Goal: Task Accomplishment & Management: Manage account settings

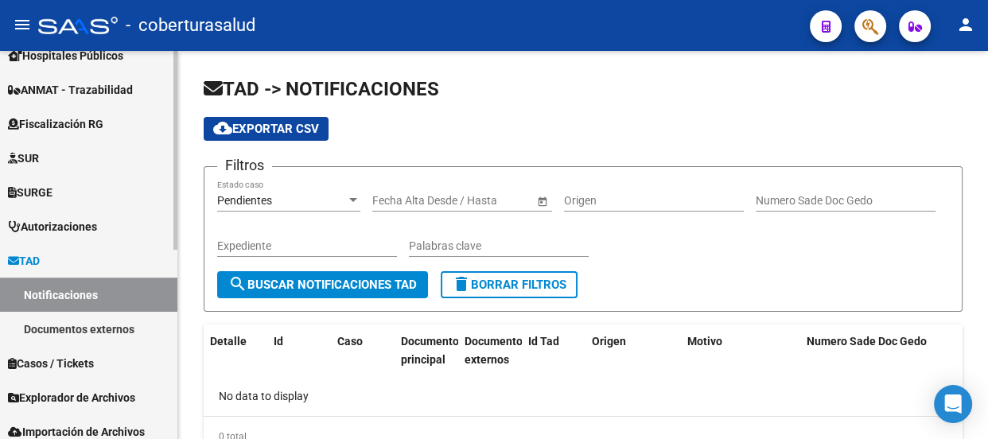
scroll to position [370, 0]
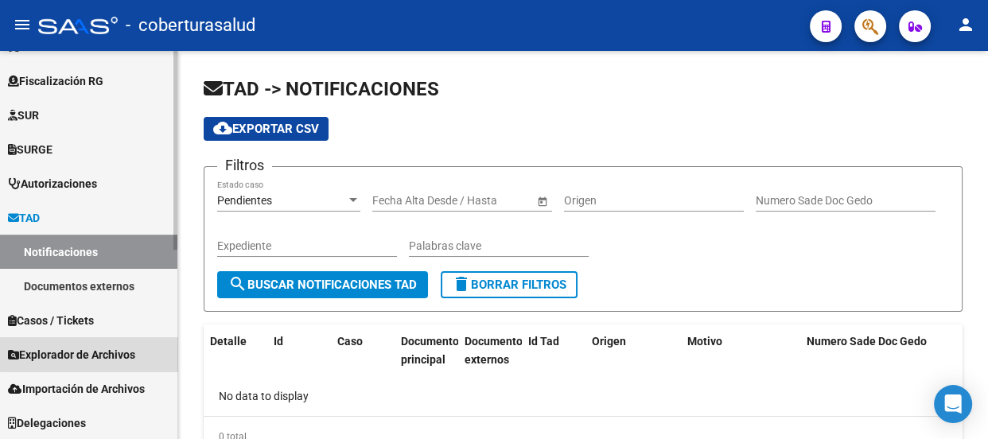
click at [92, 354] on span "Explorador de Archivos" at bounding box center [71, 355] width 127 height 18
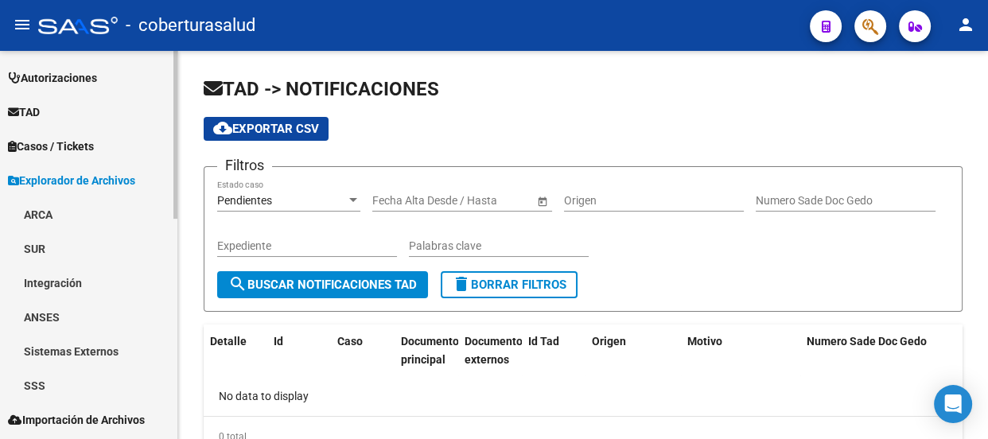
scroll to position [508, 0]
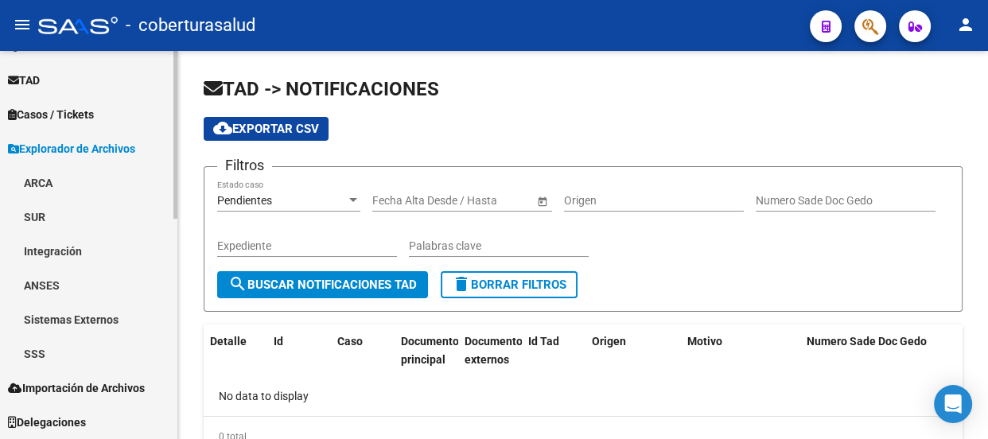
click at [80, 320] on link "Sistemas Externos" at bounding box center [88, 319] width 177 height 34
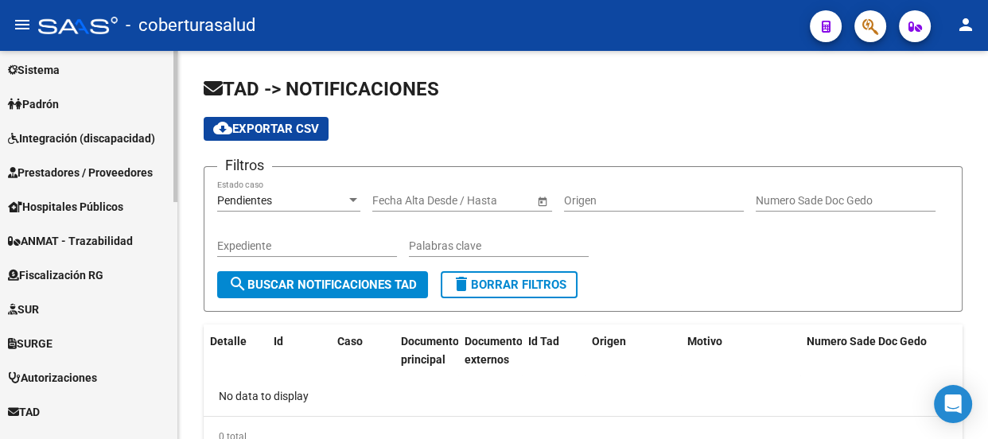
scroll to position [146, 0]
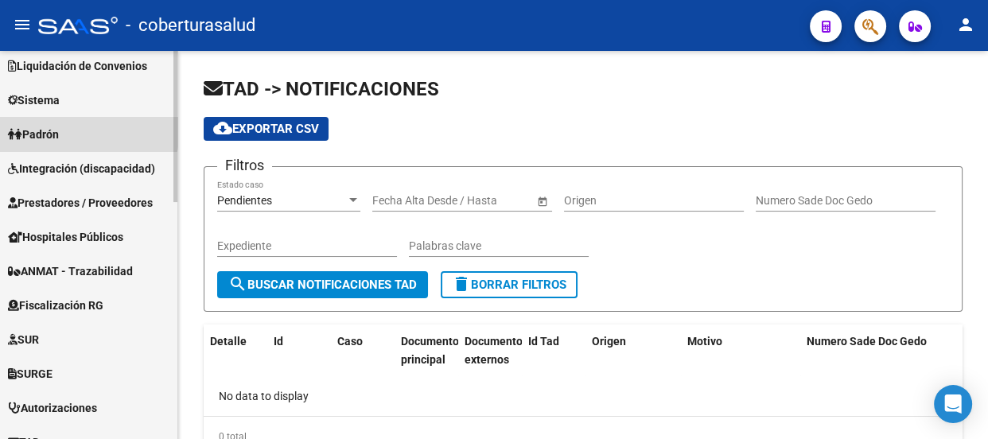
click at [80, 129] on link "Padrón" at bounding box center [88, 134] width 177 height 34
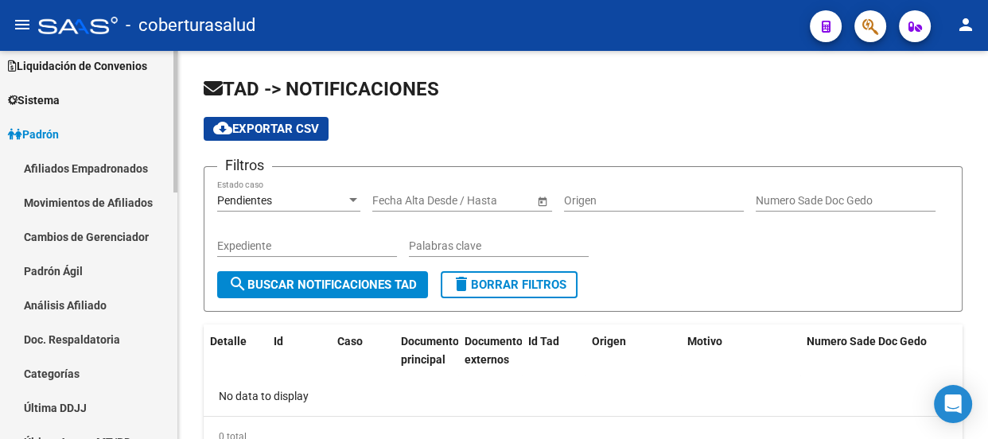
click at [59, 271] on link "Padrón Ágil" at bounding box center [88, 271] width 177 height 34
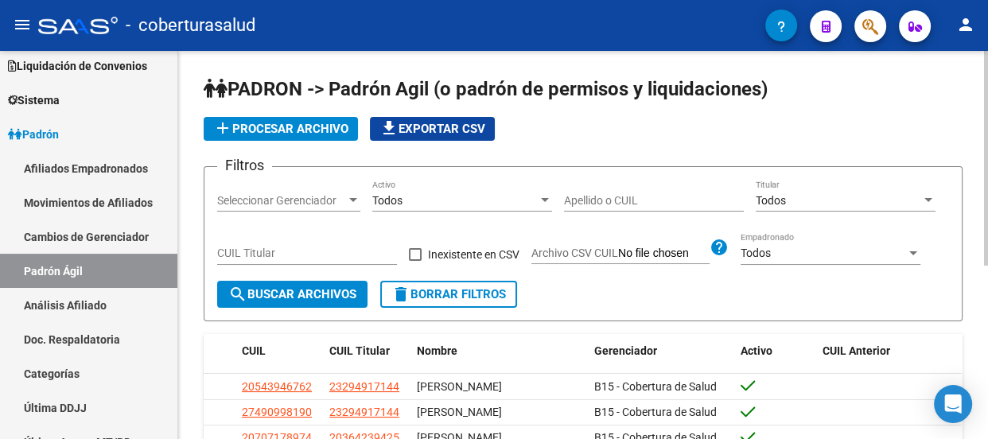
click at [268, 128] on span "add Procesar archivo" at bounding box center [280, 129] width 135 height 14
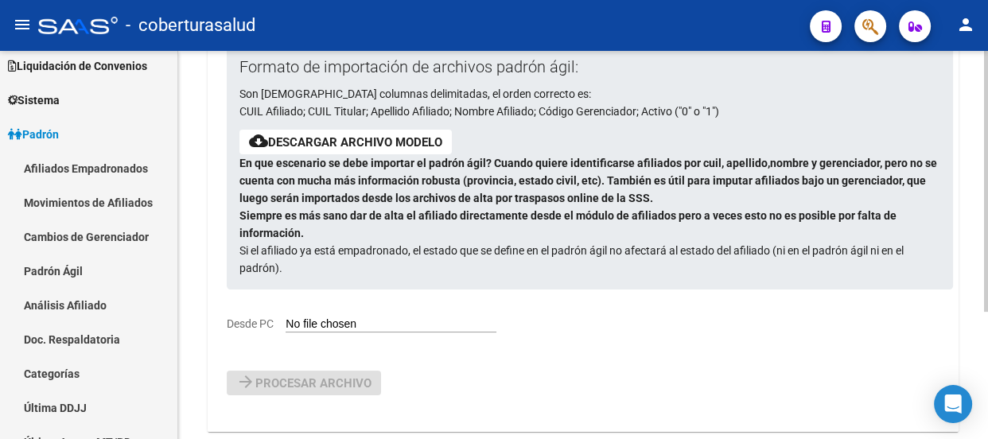
scroll to position [189, 0]
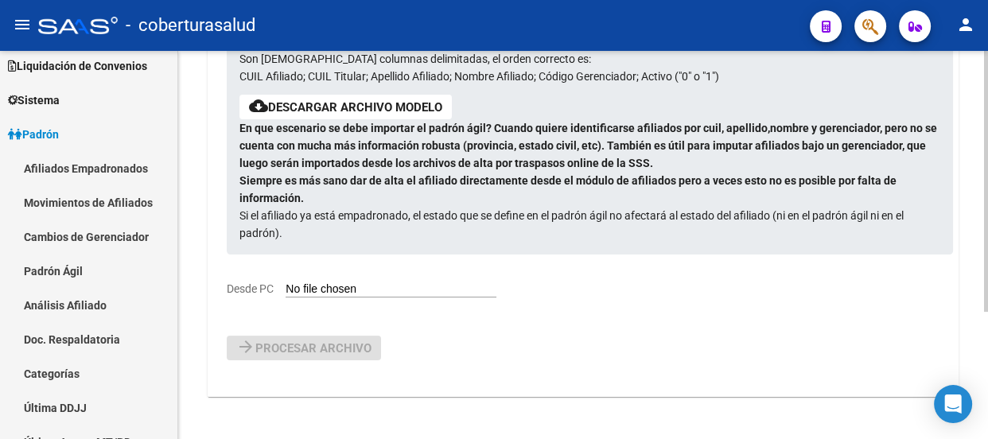
click at [354, 279] on div "Formato de importación de archivos padrón ágil: Son [DEMOGRAPHIC_DATA] columnas…" at bounding box center [577, 153] width 700 height 287
click at [364, 290] on input "Desde PC" at bounding box center [391, 289] width 211 height 15
type input "C:\fakepath\padron-agil (3).csv"
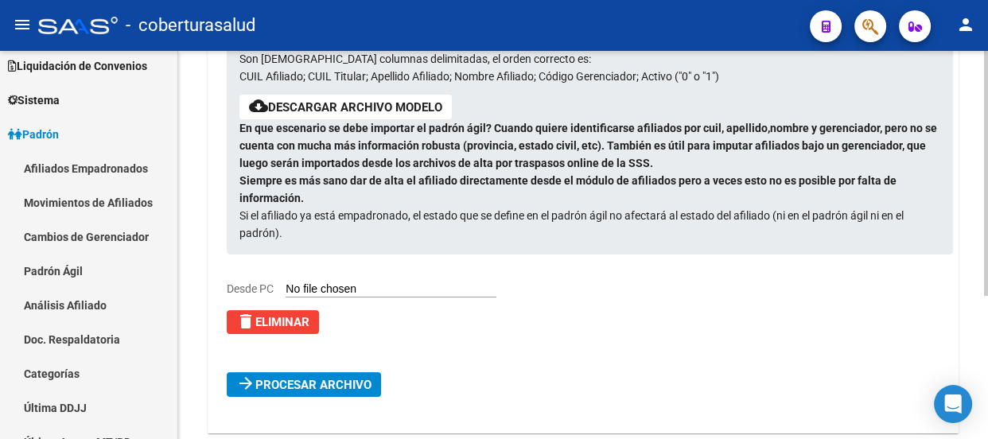
click at [326, 381] on span "Procesar archivo" at bounding box center [313, 385] width 116 height 14
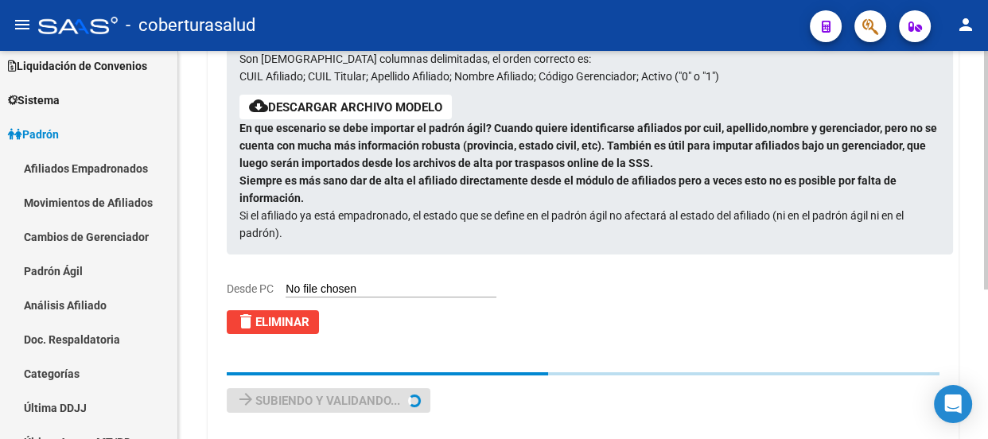
scroll to position [0, 0]
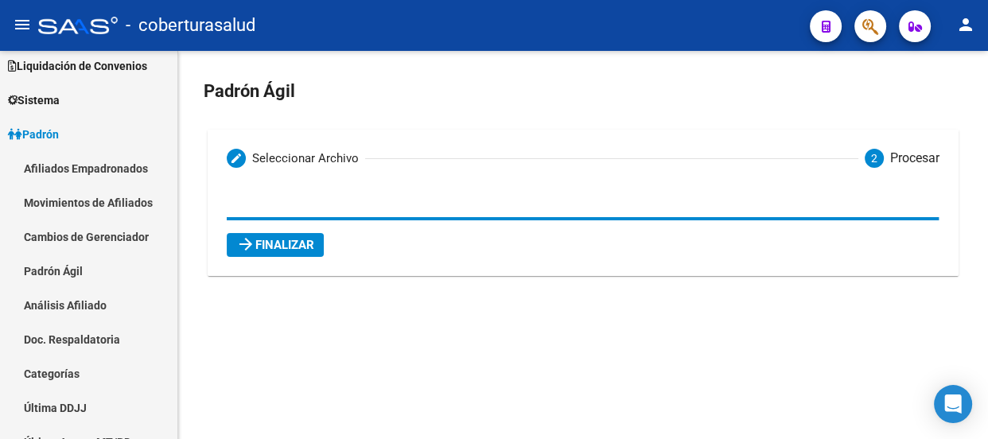
click at [286, 245] on span "arrow_forward Finalizar" at bounding box center [275, 245] width 78 height 14
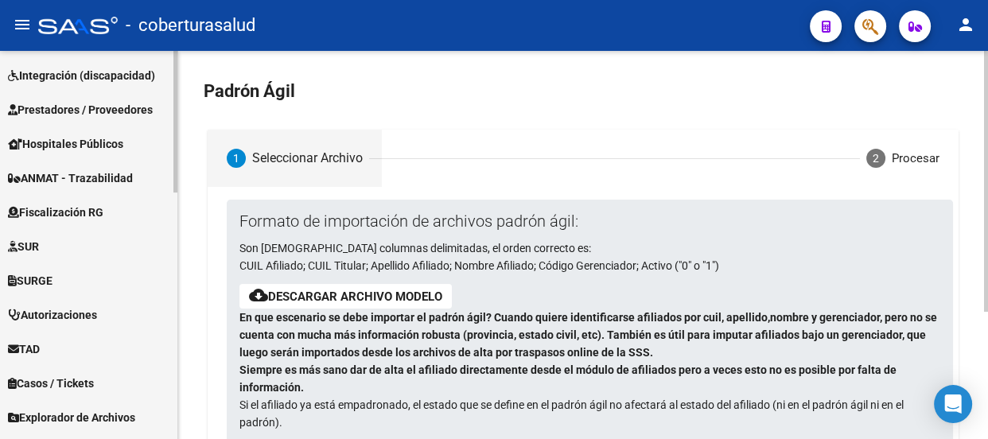
scroll to position [678, 0]
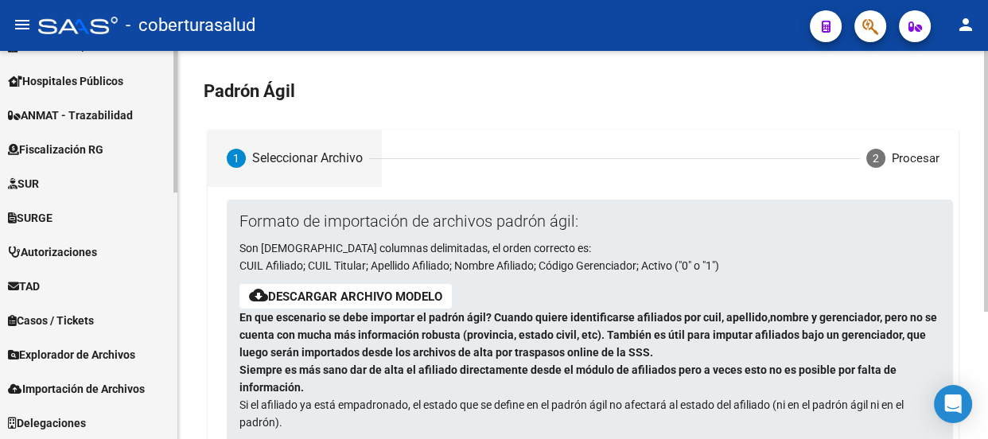
click at [72, 356] on span "Explorador de Archivos" at bounding box center [71, 355] width 127 height 18
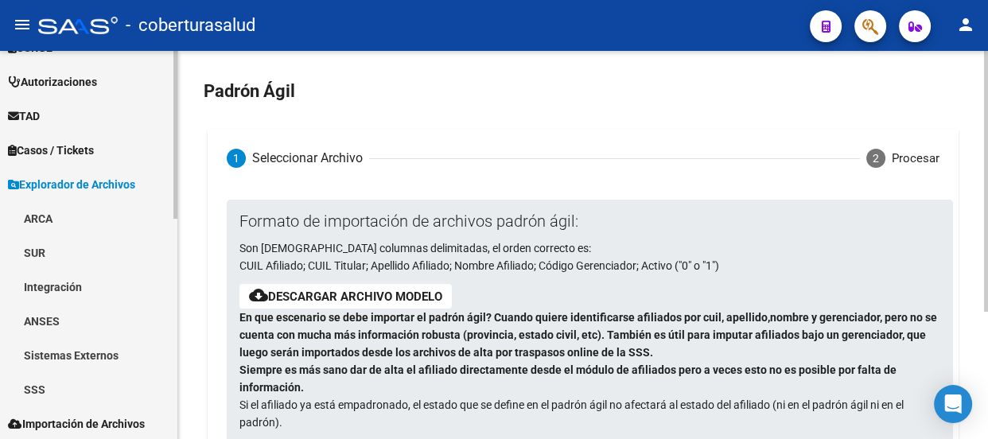
scroll to position [508, 0]
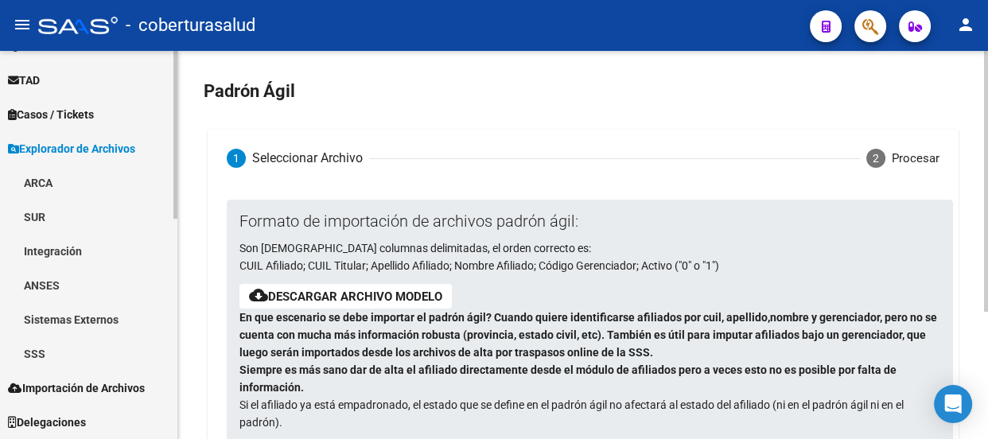
click at [79, 348] on link "SSS" at bounding box center [88, 354] width 177 height 34
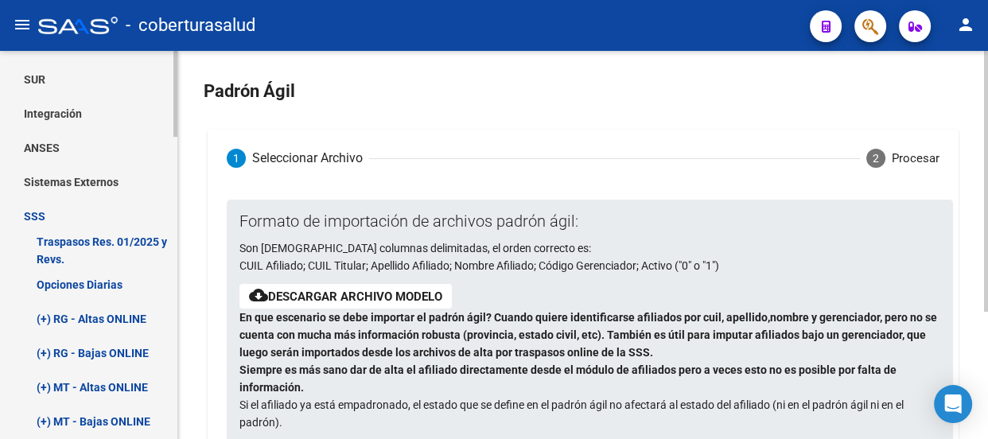
scroll to position [652, 0]
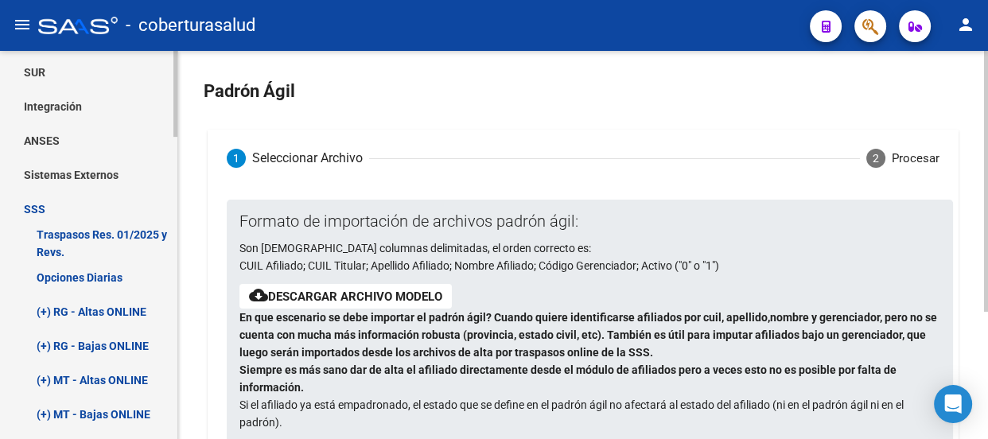
click at [111, 306] on link "(+) RG - Altas ONLINE" at bounding box center [88, 311] width 177 height 34
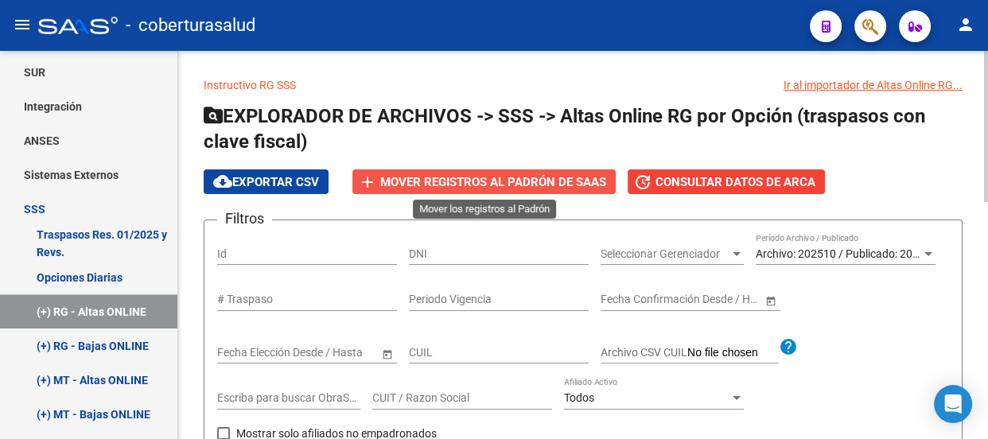
click at [469, 179] on span "Mover registros al PADRÓN de SAAS" at bounding box center [493, 182] width 226 height 14
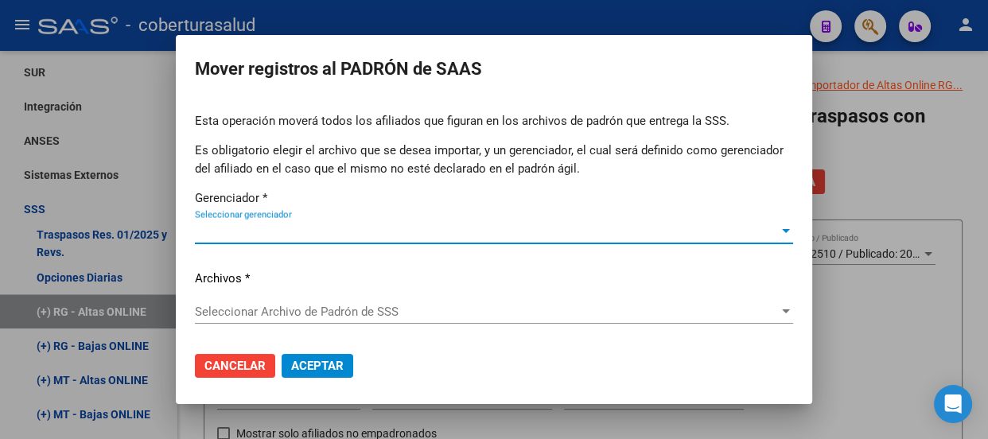
click at [244, 359] on span "Cancelar" at bounding box center [234, 366] width 61 height 14
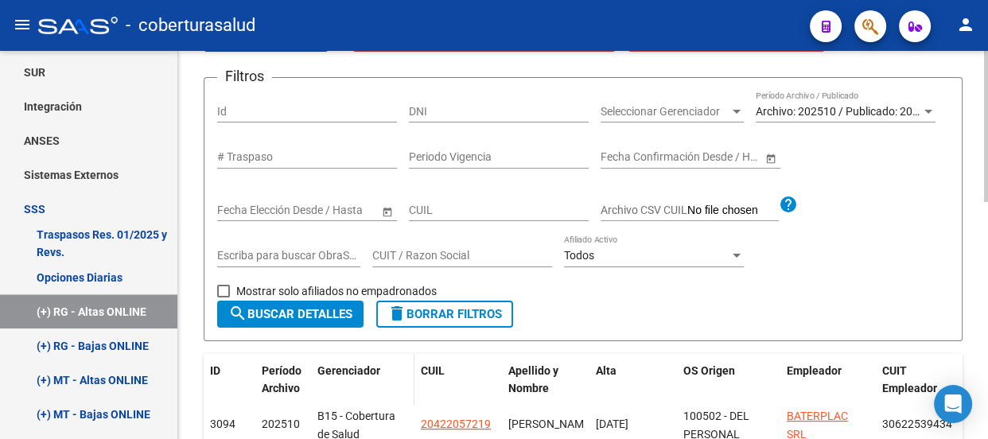
scroll to position [144, 0]
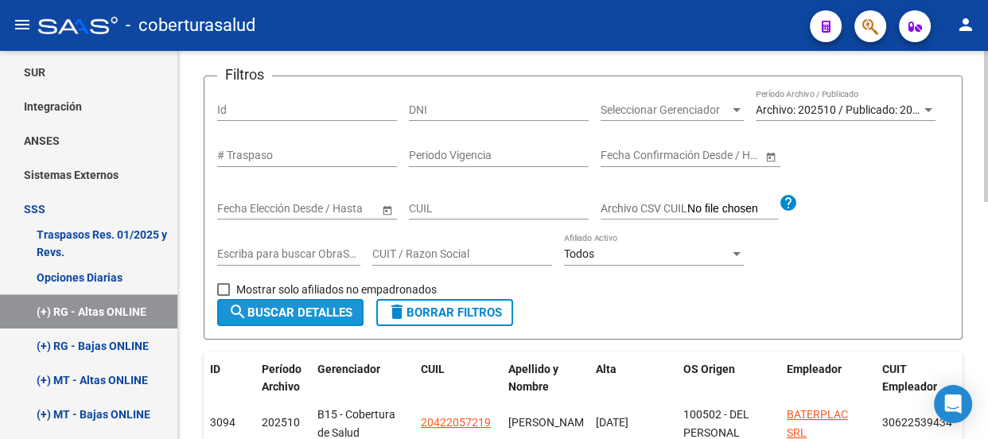
click at [291, 308] on span "search Buscar Detalles" at bounding box center [290, 313] width 124 height 14
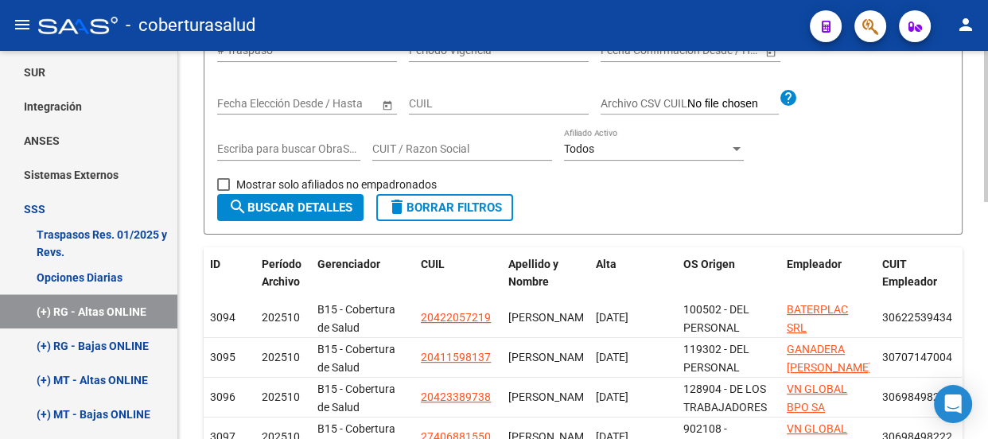
scroll to position [0, 0]
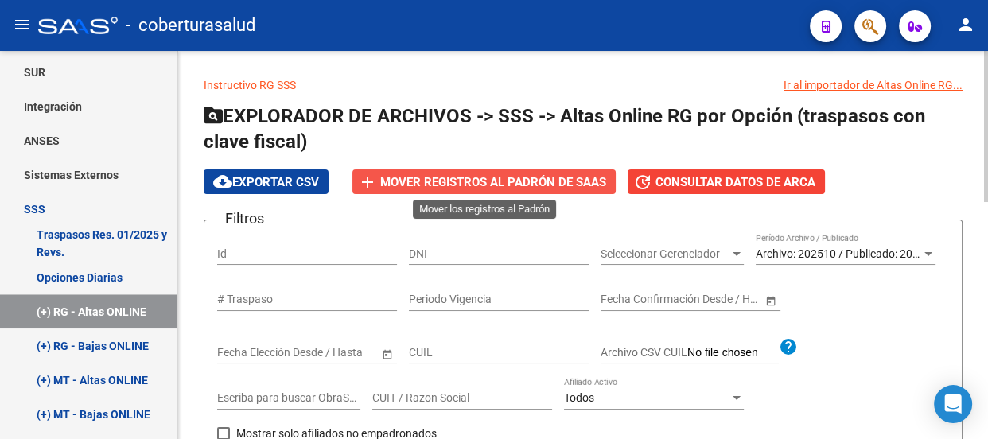
click at [448, 175] on span "Mover registros al PADRÓN de SAAS" at bounding box center [493, 182] width 226 height 14
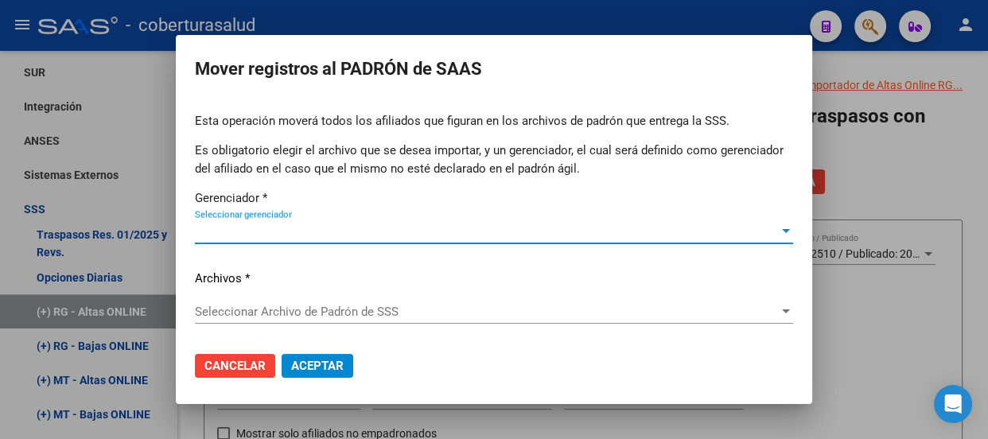
click at [765, 231] on span "Seleccionar gerenciador" at bounding box center [487, 231] width 584 height 14
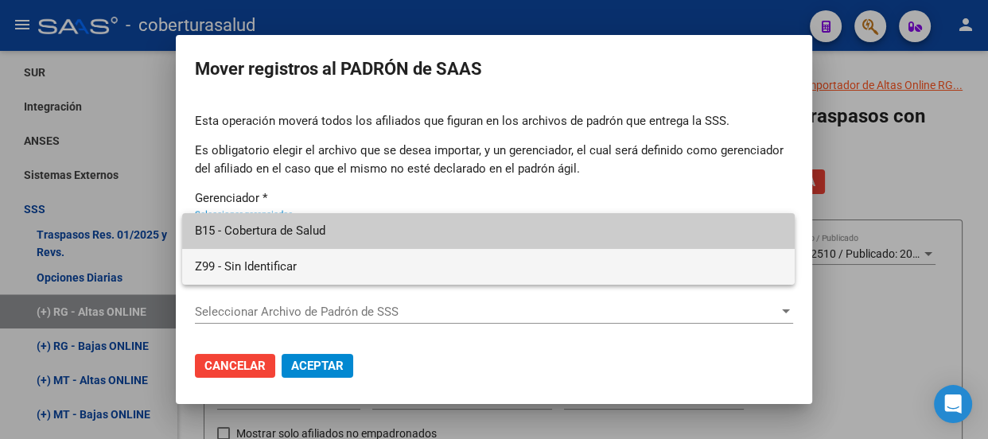
click at [243, 261] on span "Z99 - Sin Identificar" at bounding box center [488, 267] width 587 height 36
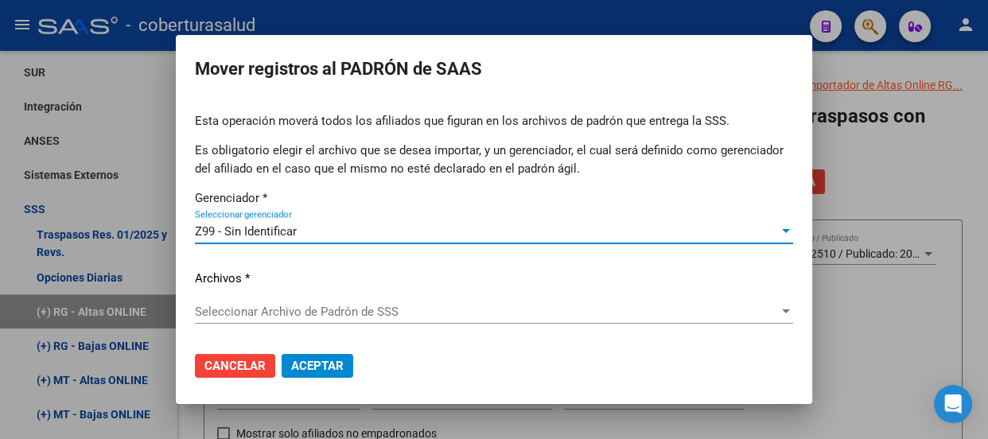
click at [690, 318] on div "Seleccionar Archivo de Padrón de SSS Seleccionar Archivo de Padrón de SSS" at bounding box center [494, 312] width 598 height 24
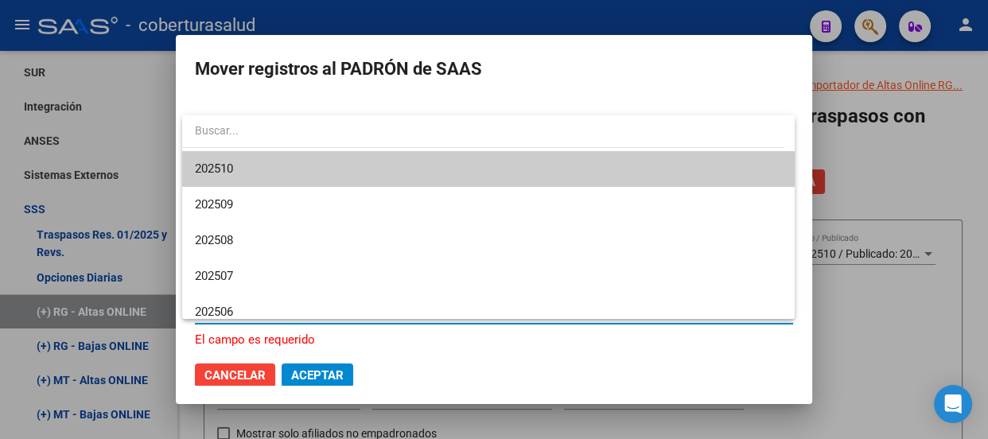
click at [262, 169] on span "202510" at bounding box center [488, 169] width 587 height 36
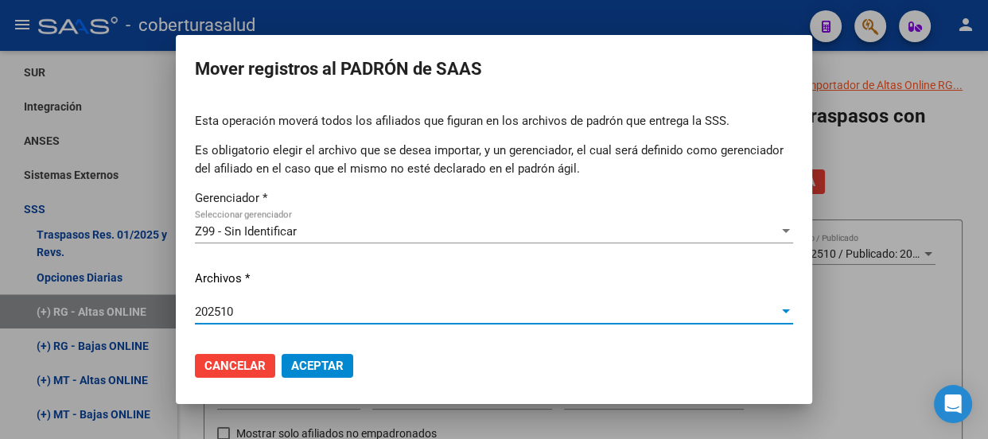
click at [333, 364] on span "Aceptar" at bounding box center [317, 366] width 53 height 14
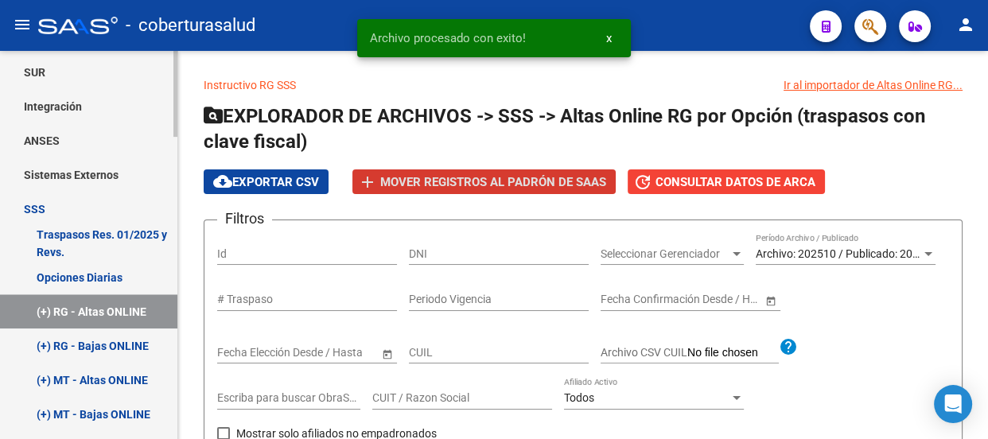
click at [109, 341] on link "(+) RG - Bajas ONLINE" at bounding box center [88, 346] width 177 height 34
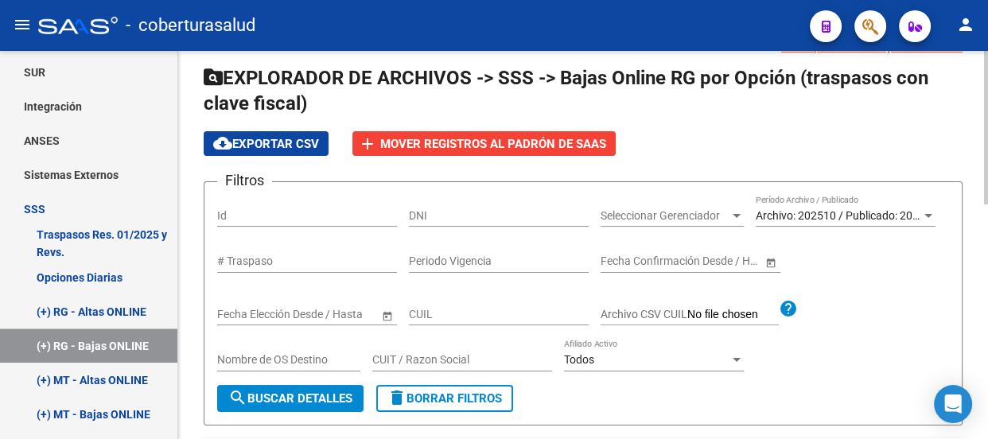
scroll to position [72, 0]
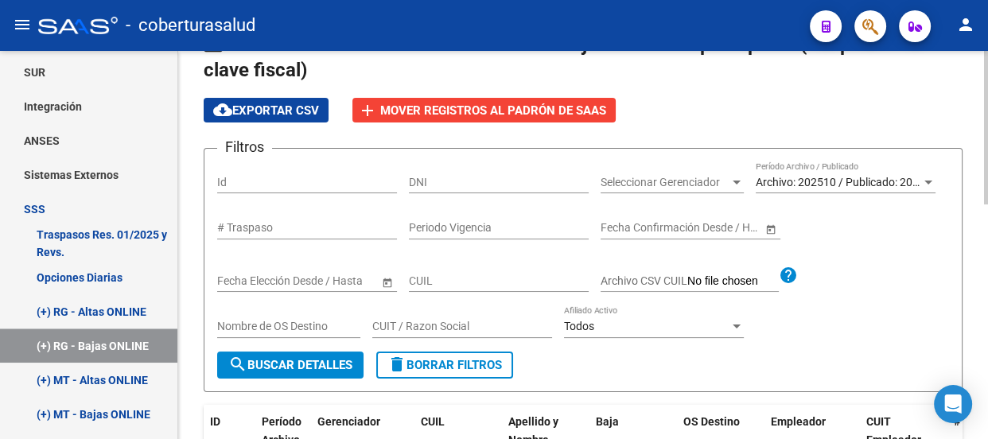
click at [293, 358] on span "search Buscar Detalles" at bounding box center [290, 365] width 124 height 14
click at [478, 103] on span "add Mover registros al PADRÓN de SAAS" at bounding box center [484, 110] width 244 height 14
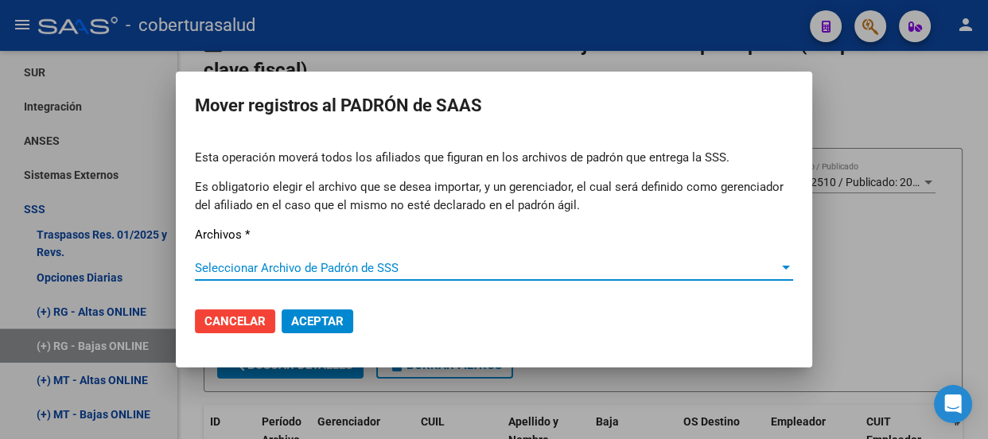
click at [332, 267] on span "Seleccionar Archivo de Padrón de SSS" at bounding box center [487, 268] width 584 height 14
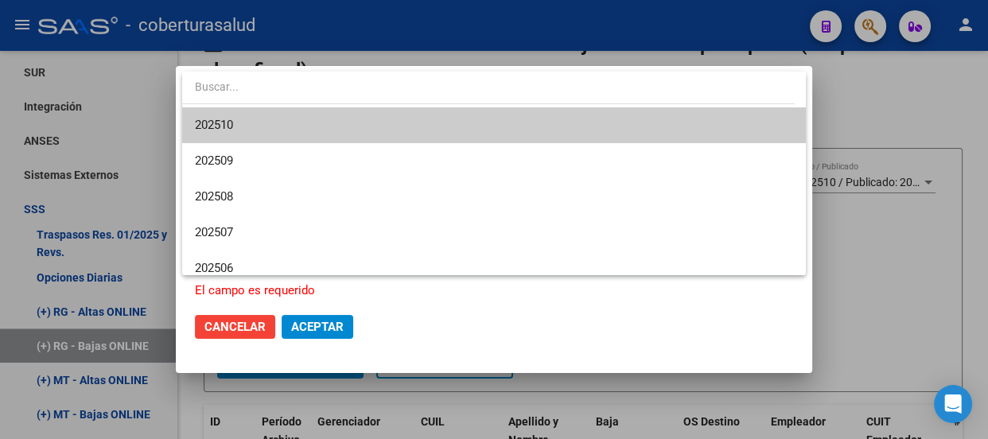
click at [247, 117] on span "202510" at bounding box center [494, 125] width 598 height 36
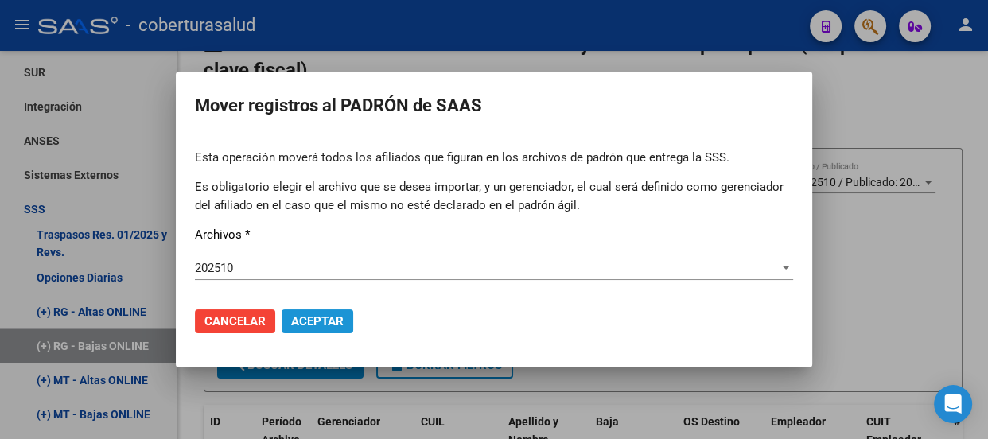
click at [322, 317] on span "Aceptar" at bounding box center [317, 321] width 53 height 14
